Goal: Information Seeking & Learning: Learn about a topic

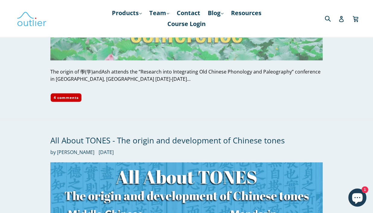
scroll to position [996, 0]
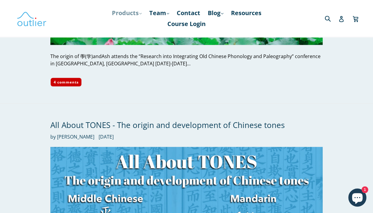
click at [137, 15] on link "Products .cls-1{fill:#231f20} expand" at bounding box center [127, 13] width 36 height 11
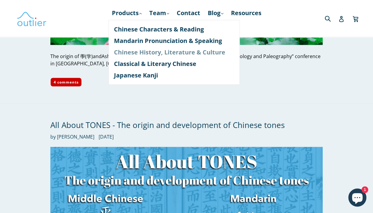
click at [152, 56] on link "Chinese History, Literature & Culture" at bounding box center [174, 51] width 120 height 11
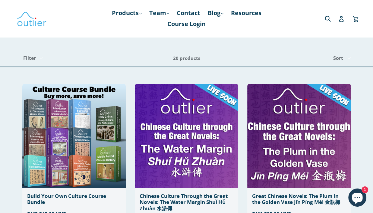
scroll to position [30, 0]
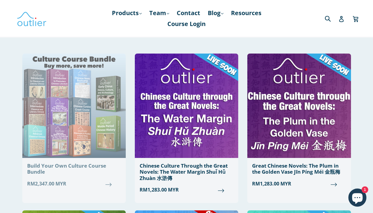
click at [74, 123] on img at bounding box center [74, 105] width 104 height 104
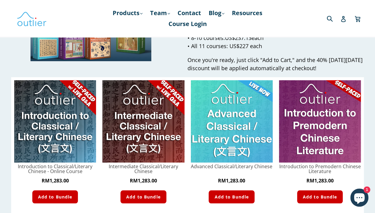
scroll to position [151, 0]
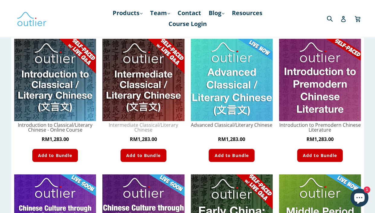
click at [146, 124] on link "Intermediate Classical/Literary Chinese - Course" at bounding box center [143, 127] width 82 height 10
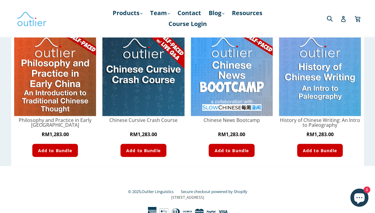
scroll to position [434, 0]
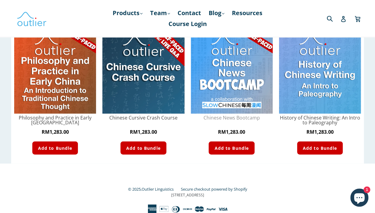
click at [234, 117] on link "Chinese News Bootcamp - Course" at bounding box center [232, 117] width 82 height 5
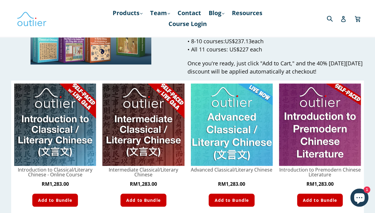
scroll to position [121, 0]
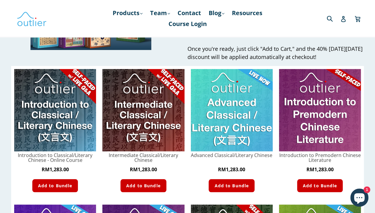
click at [143, 149] on img at bounding box center [143, 110] width 82 height 82
click at [162, 90] on img at bounding box center [143, 110] width 82 height 82
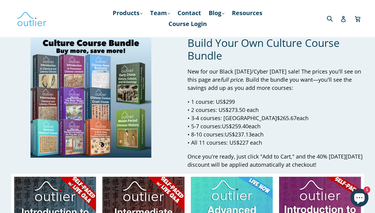
scroll to position [0, 0]
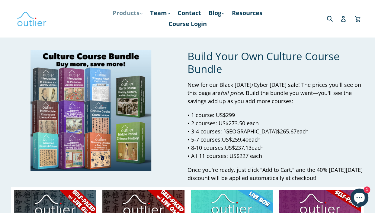
click at [138, 11] on link "Products .cls-1{fill:#231f20} expand" at bounding box center [128, 13] width 36 height 11
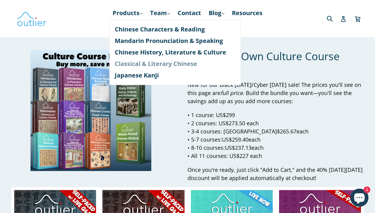
click at [146, 63] on link "Classical & Literary Chinese" at bounding box center [175, 63] width 120 height 11
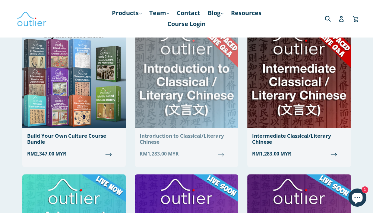
scroll to position [60, 0]
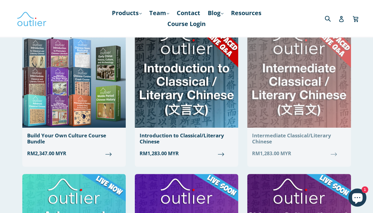
click at [326, 94] on img at bounding box center [300, 75] width 104 height 104
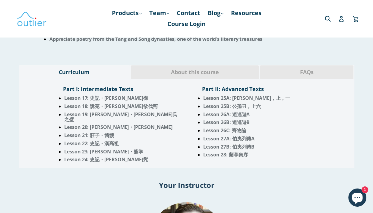
scroll to position [509, 0]
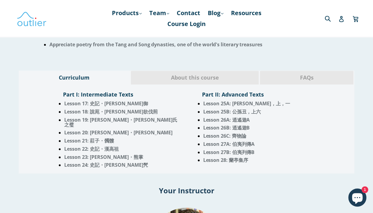
click at [188, 71] on div "About this course" at bounding box center [195, 77] width 129 height 14
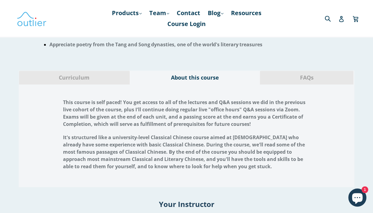
click at [307, 75] on span "FAQs" at bounding box center [307, 78] width 85 height 8
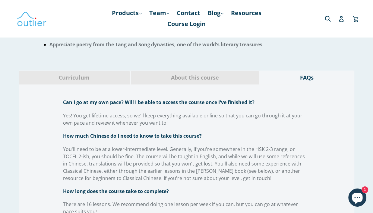
click at [202, 75] on span "About this course" at bounding box center [195, 78] width 119 height 8
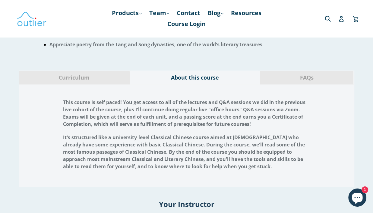
click at [77, 81] on div "Curriculum" at bounding box center [74, 77] width 111 height 14
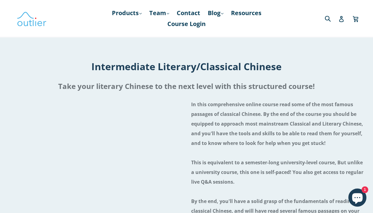
scroll to position [0, 0]
